Goal: Information Seeking & Learning: Learn about a topic

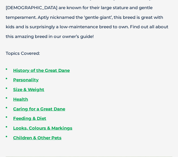
scroll to position [210, 0]
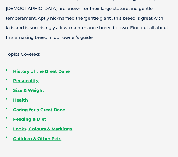
click at [56, 110] on link "Caring for a Great Dane" at bounding box center [39, 109] width 52 height 5
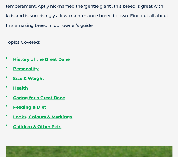
scroll to position [223, 0]
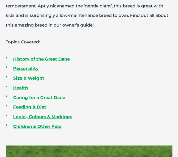
click at [52, 97] on link "Caring for a Great Dane" at bounding box center [39, 97] width 52 height 5
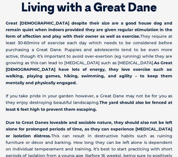
scroll to position [2012, 0]
